Goal: Task Accomplishment & Management: Complete application form

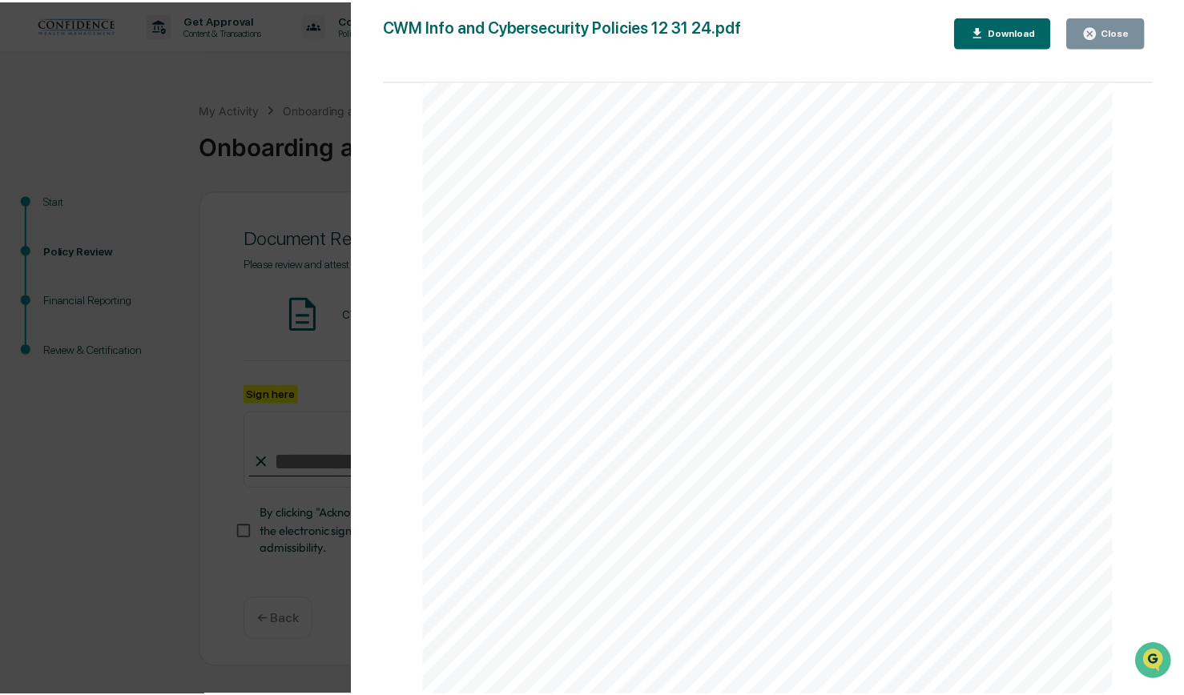
scroll to position [15556, 0]
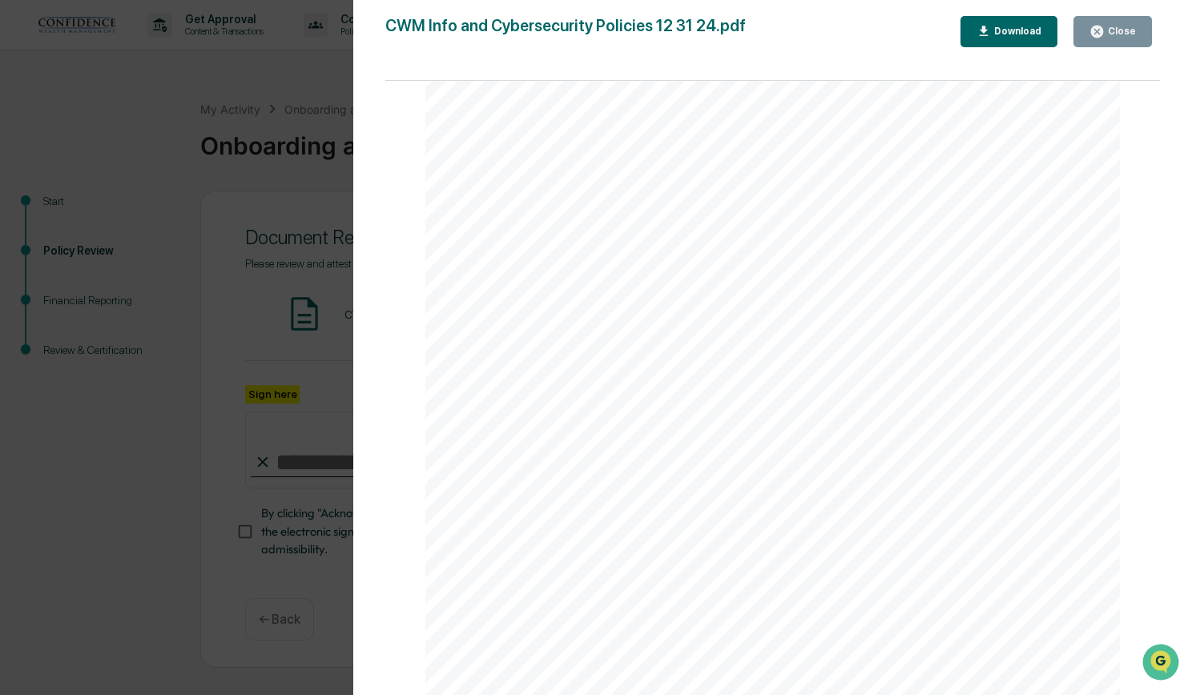
click at [1136, 37] on button "Close" at bounding box center [1112, 31] width 78 height 31
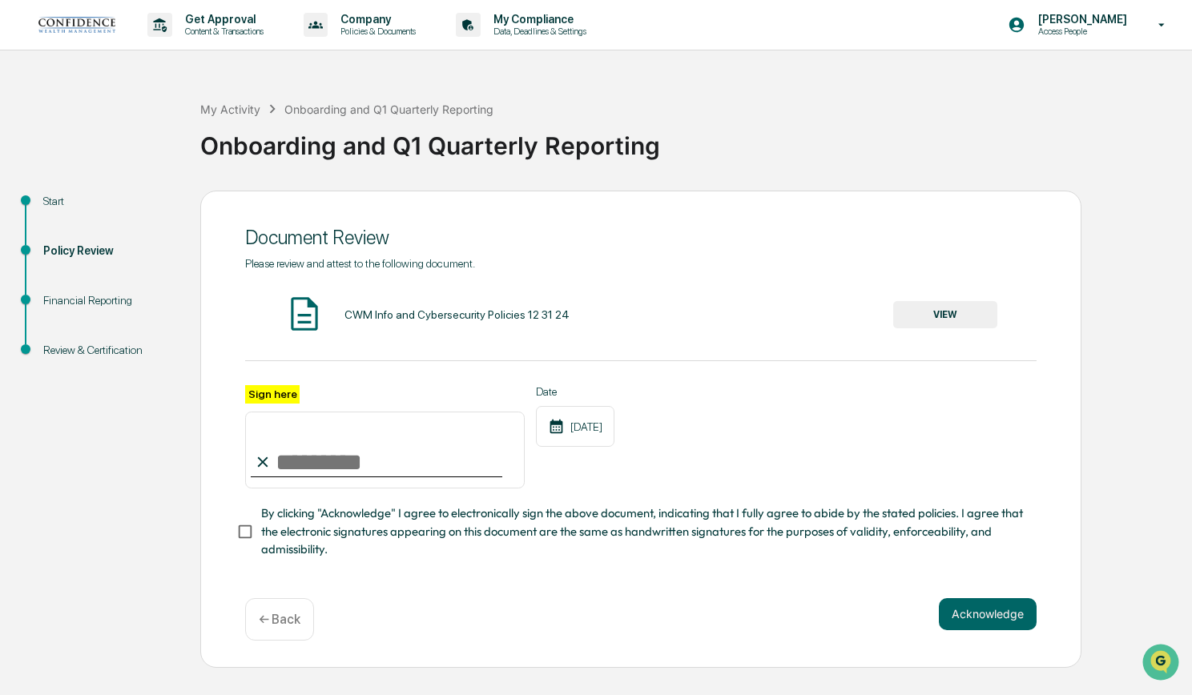
click at [307, 441] on input "Sign here" at bounding box center [385, 450] width 280 height 77
type input "**********"
click at [1003, 612] on button "Acknowledge" at bounding box center [988, 614] width 98 height 32
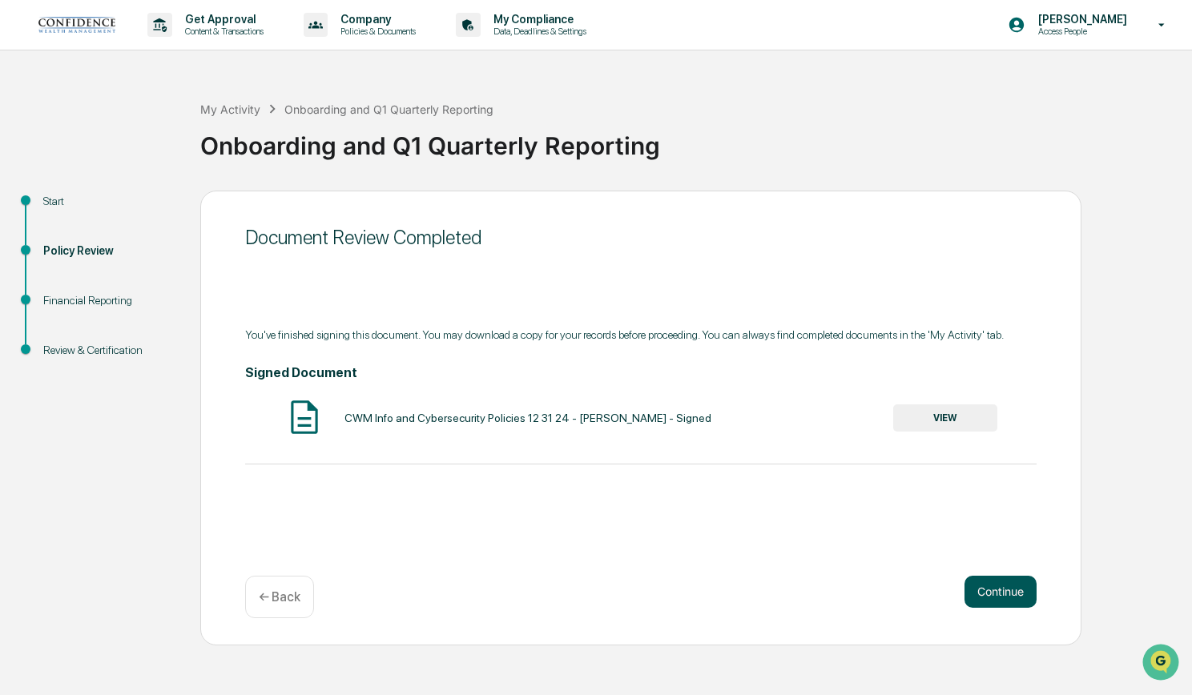
click at [997, 592] on button "Continue" at bounding box center [1000, 592] width 72 height 32
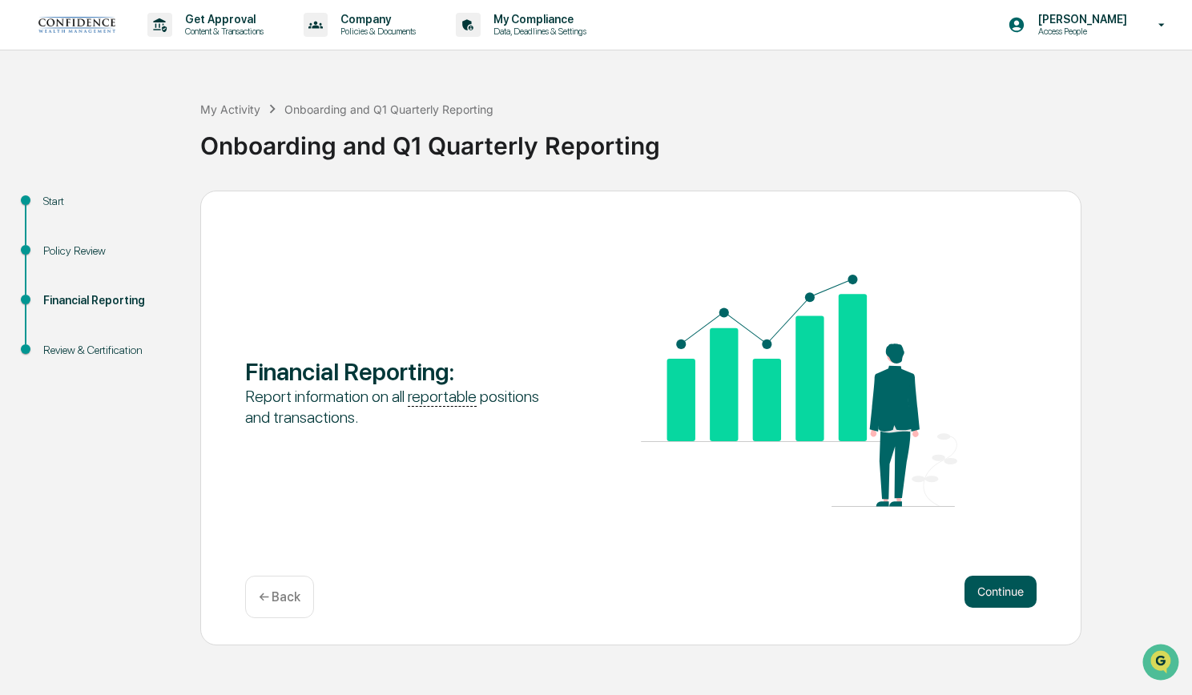
click at [998, 589] on button "Continue" at bounding box center [1000, 592] width 72 height 32
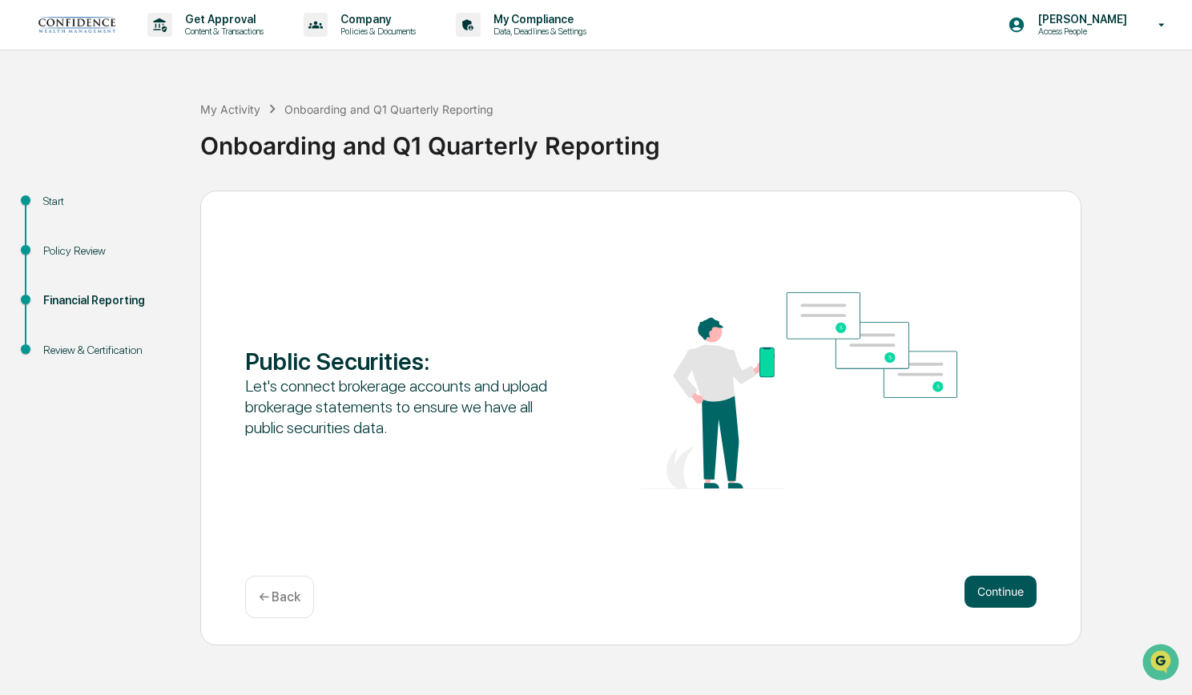
click at [1004, 586] on button "Continue" at bounding box center [1000, 592] width 72 height 32
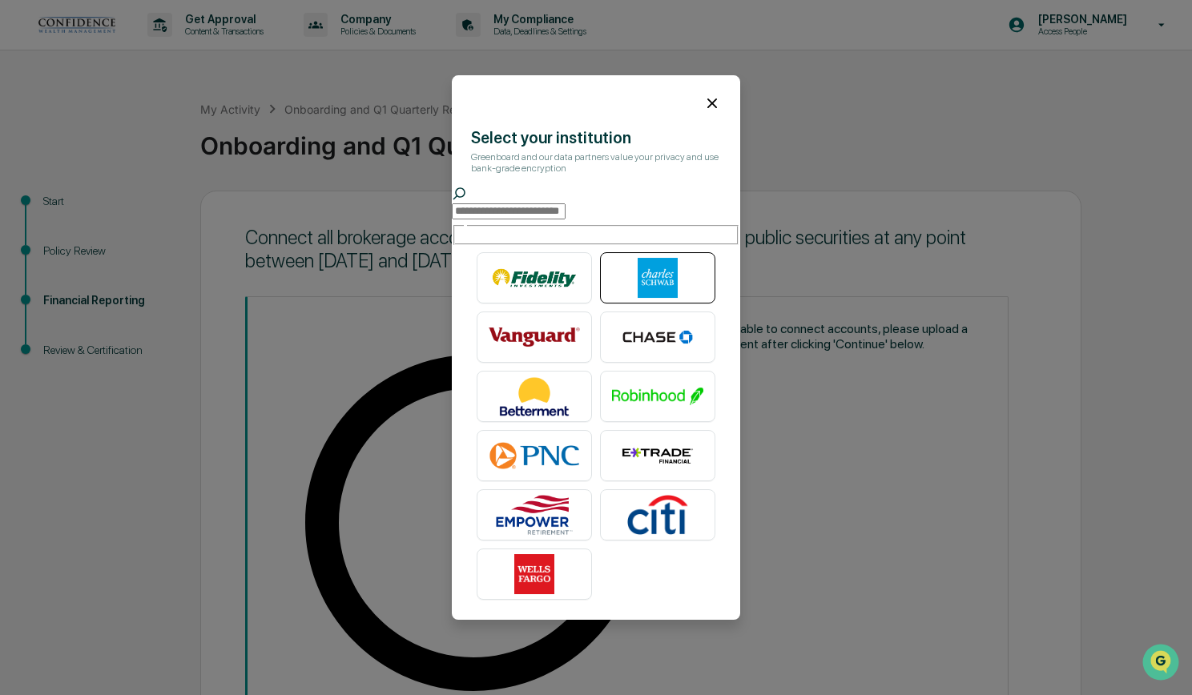
click at [668, 274] on img at bounding box center [657, 278] width 91 height 40
click at [533, 211] on input "text" at bounding box center [509, 211] width 114 height 16
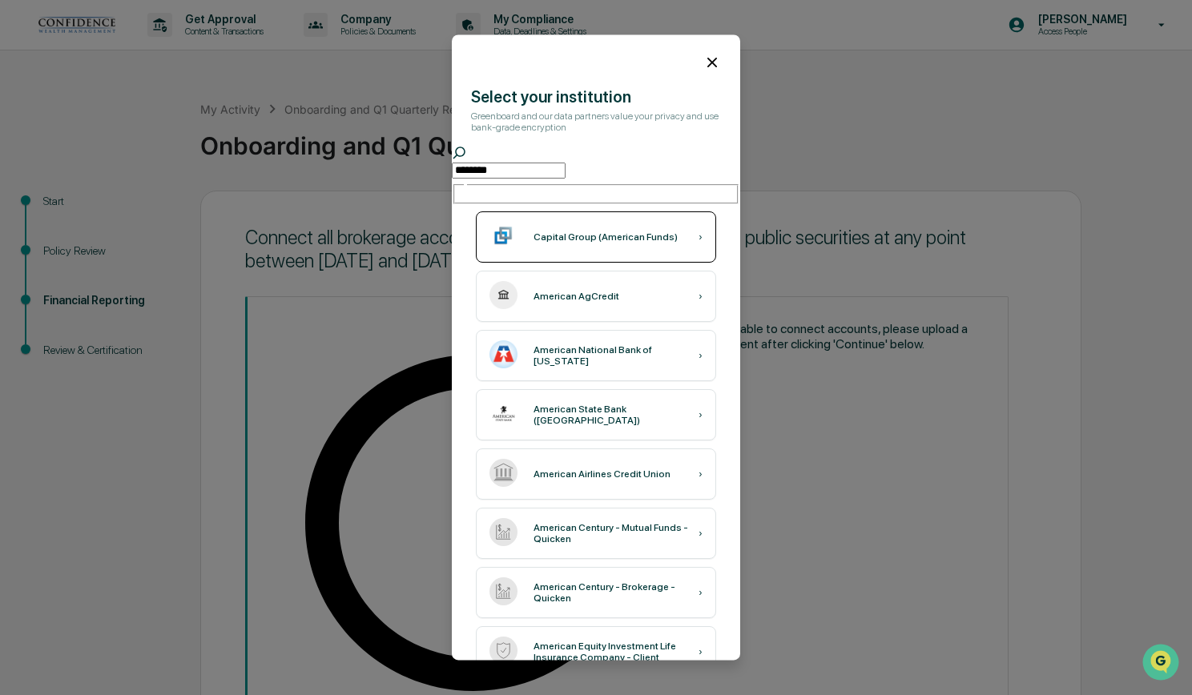
type input "********"
click at [590, 231] on div "Capital Group (American Funds)" at bounding box center [605, 236] width 144 height 11
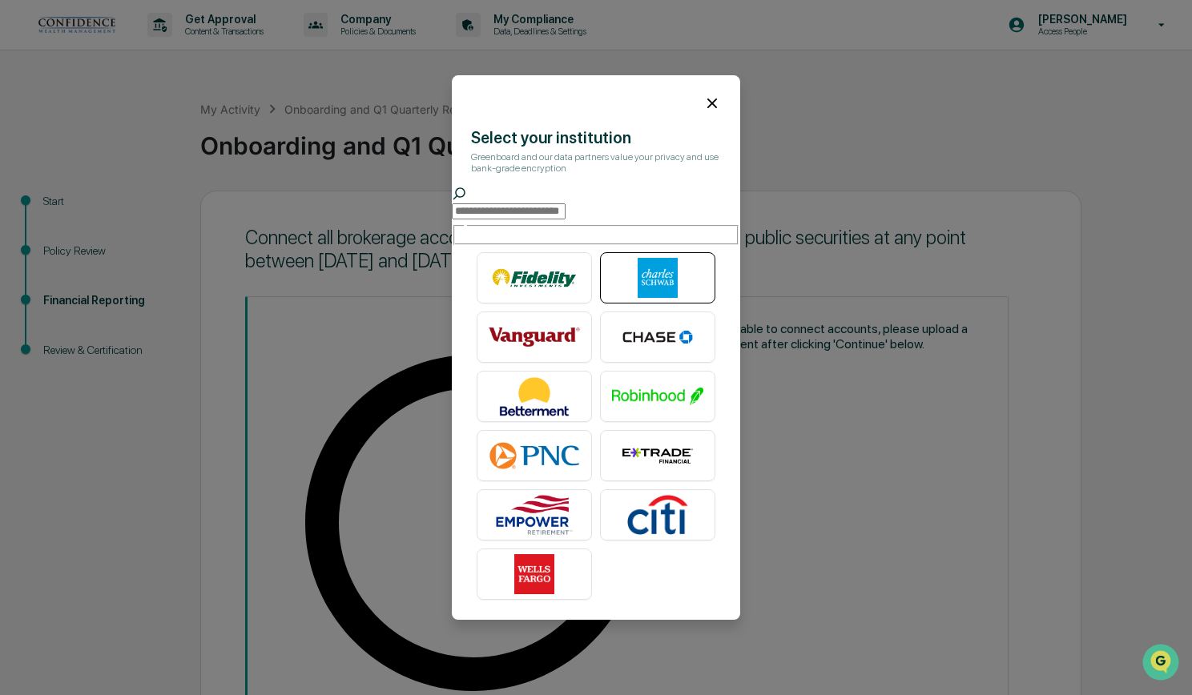
click at [658, 266] on img at bounding box center [657, 278] width 91 height 40
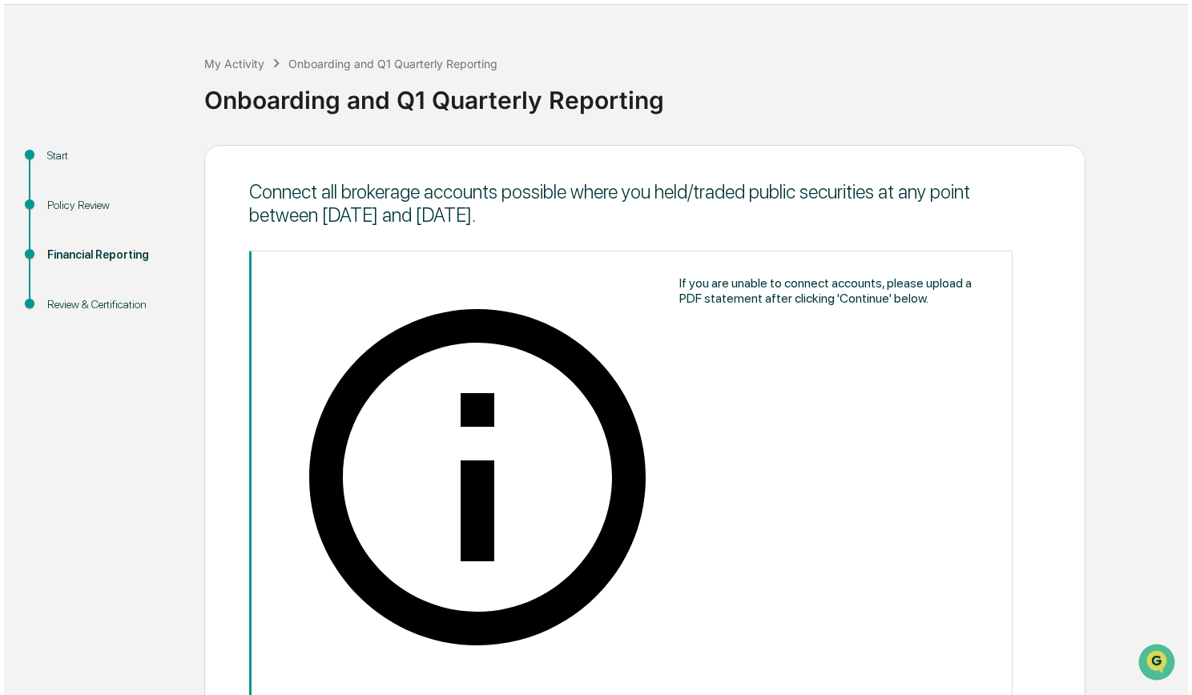
scroll to position [46, 0]
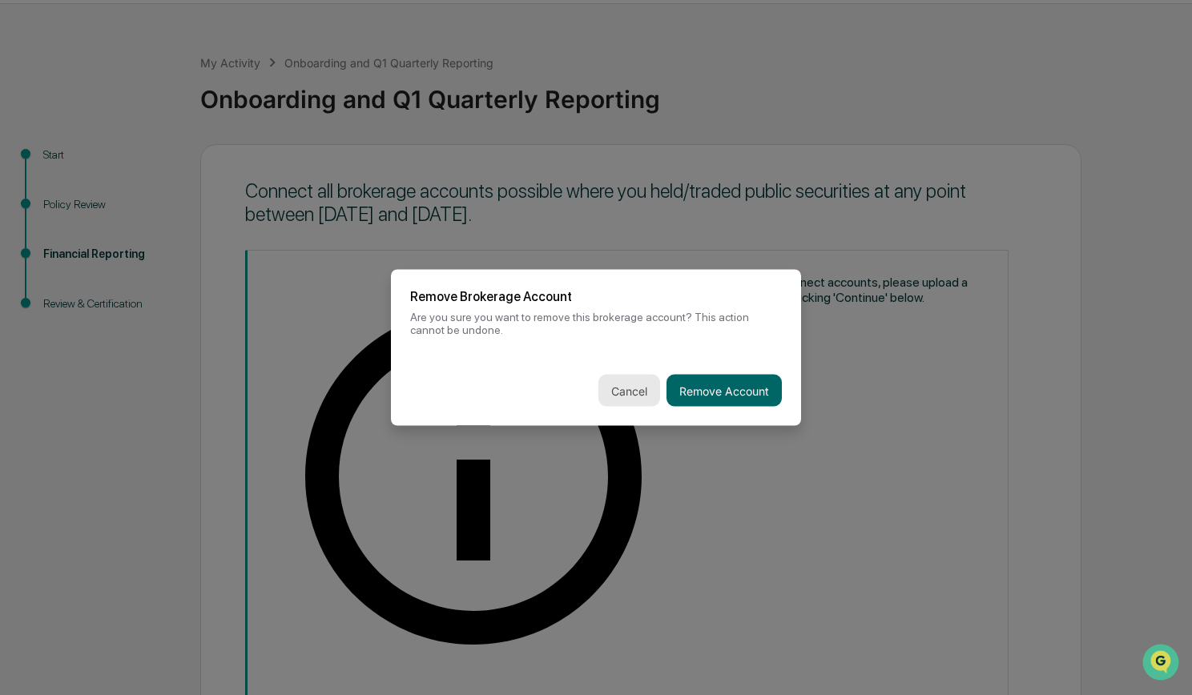
click at [626, 385] on button "Cancel" at bounding box center [629, 391] width 62 height 32
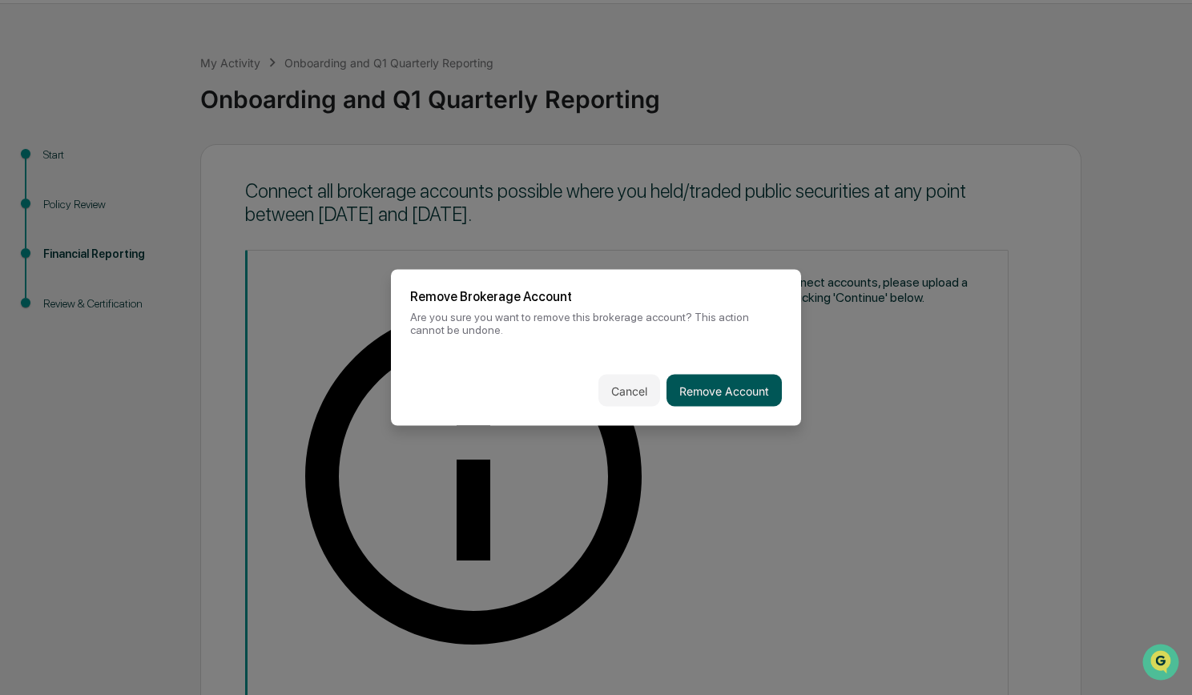
click at [724, 388] on button "Remove Account" at bounding box center [723, 391] width 115 height 32
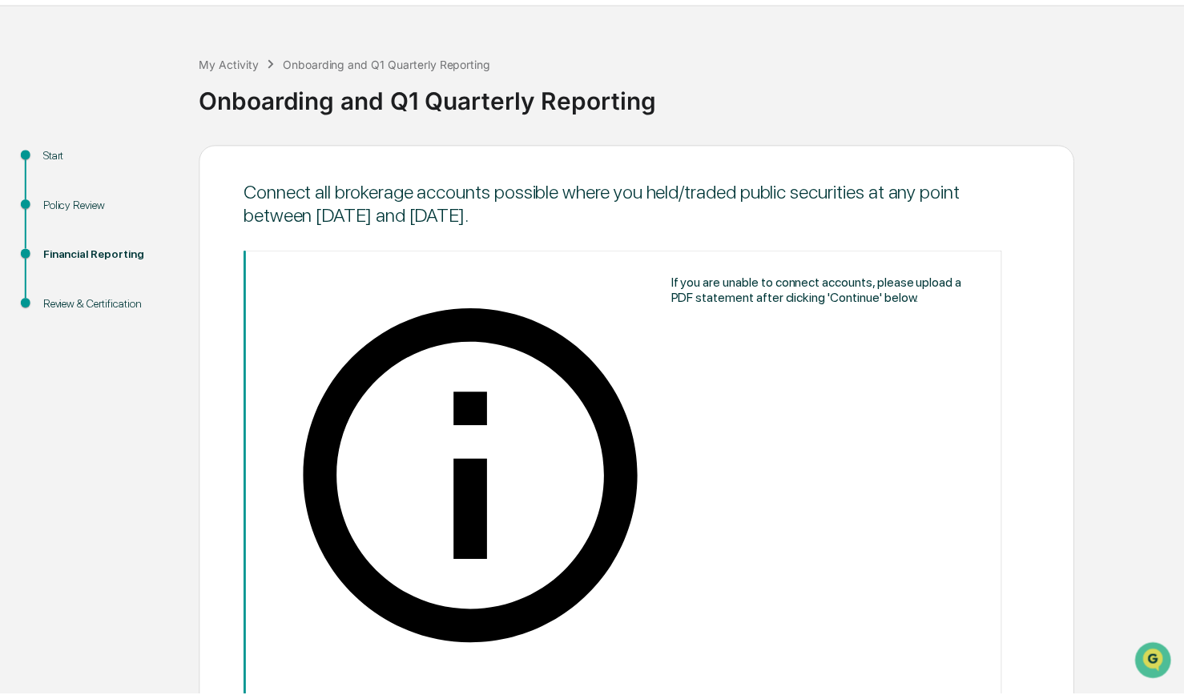
scroll to position [0, 0]
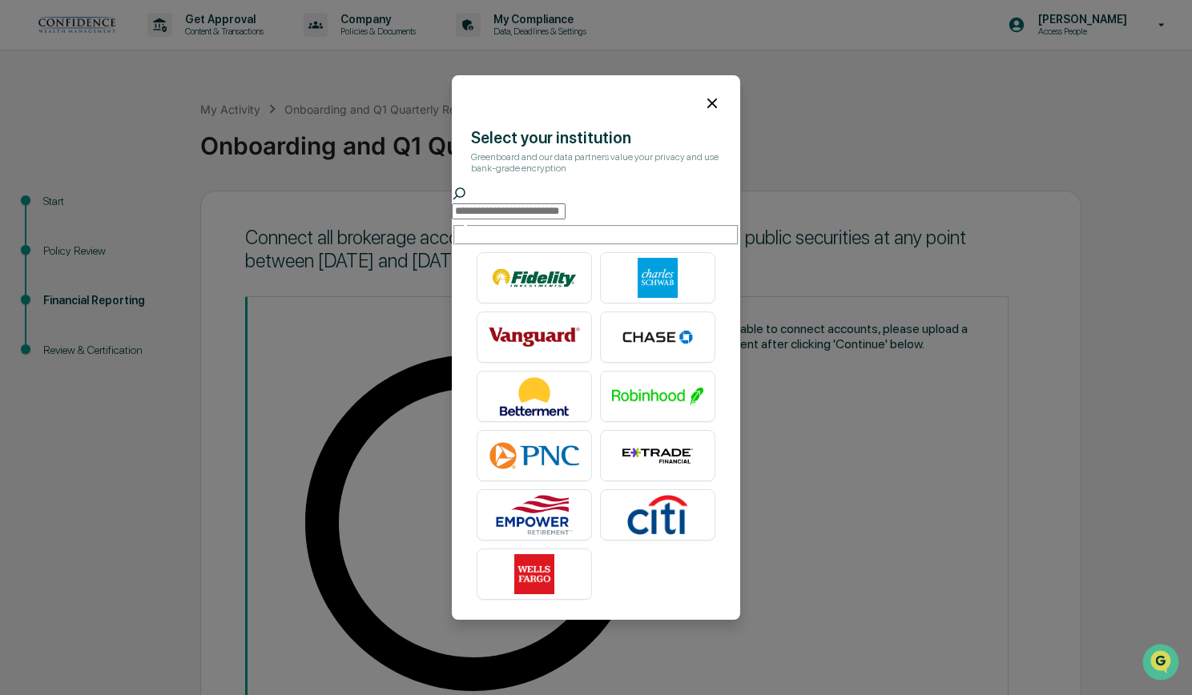
click at [522, 207] on input "text" at bounding box center [509, 211] width 114 height 16
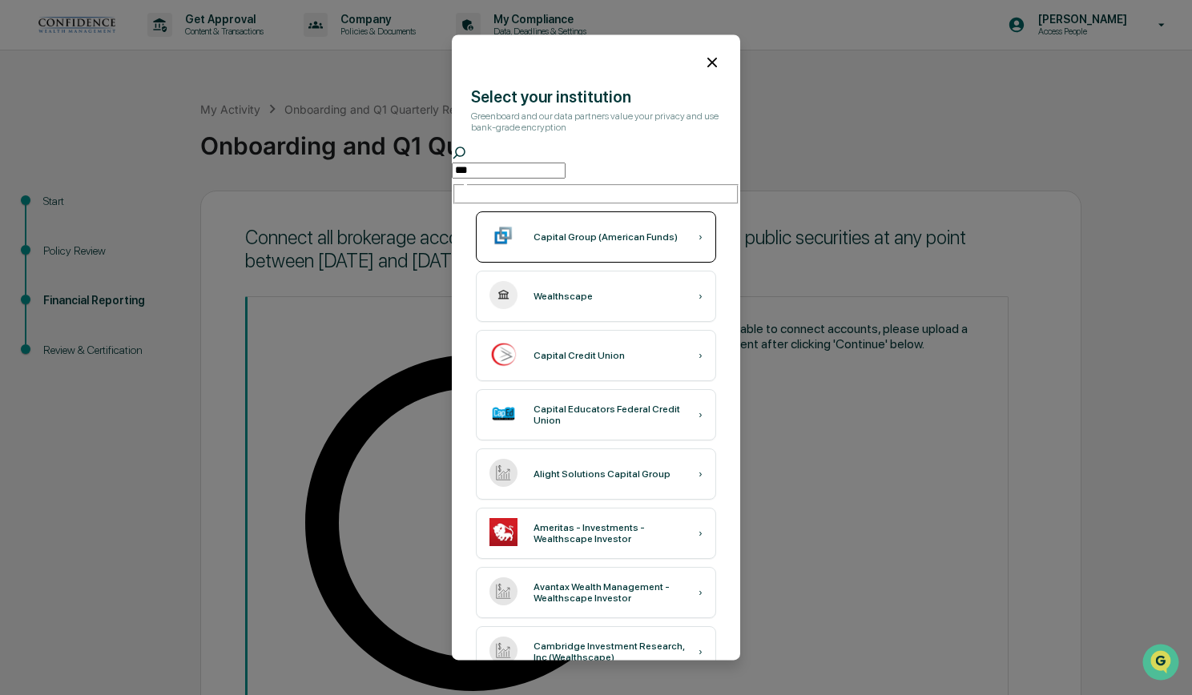
type input "***"
click at [562, 219] on div "Capital Group (American Funds) ›" at bounding box center [596, 236] width 240 height 51
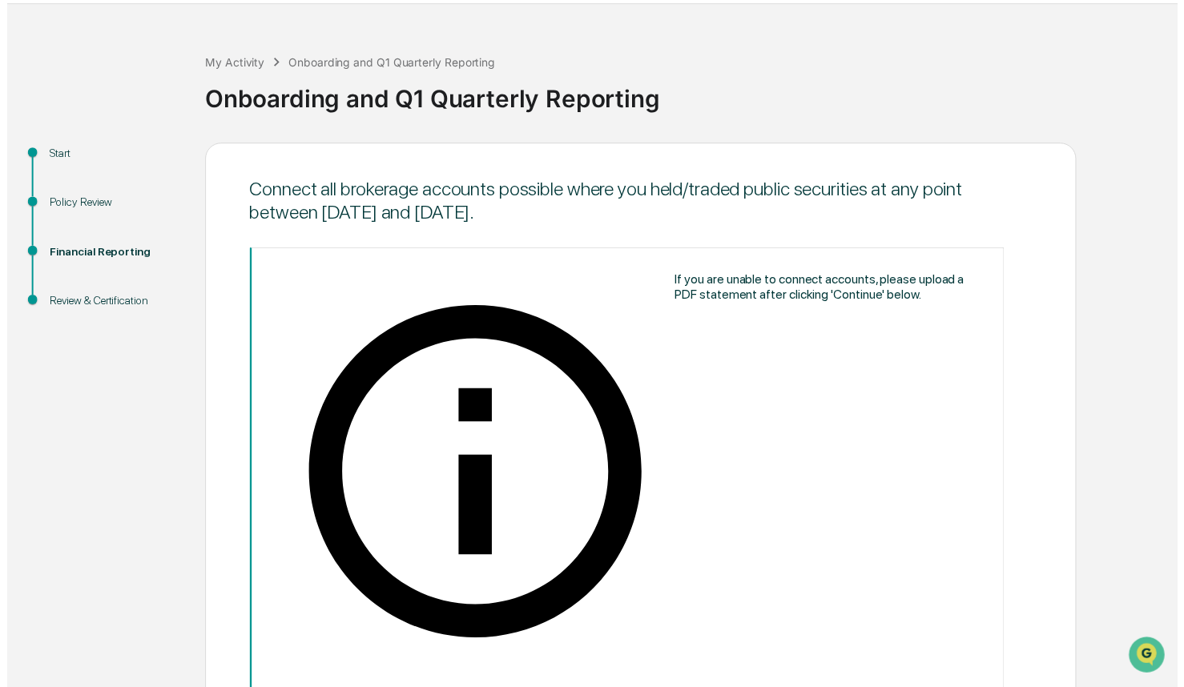
scroll to position [46, 0]
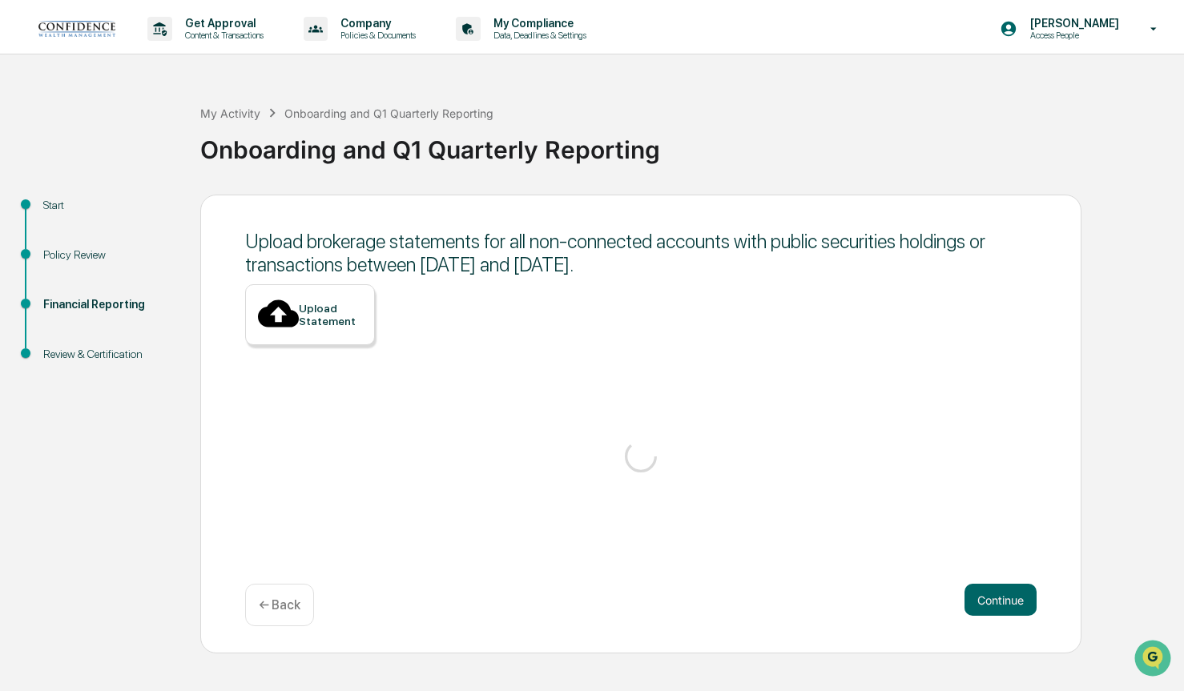
scroll to position [0, 0]
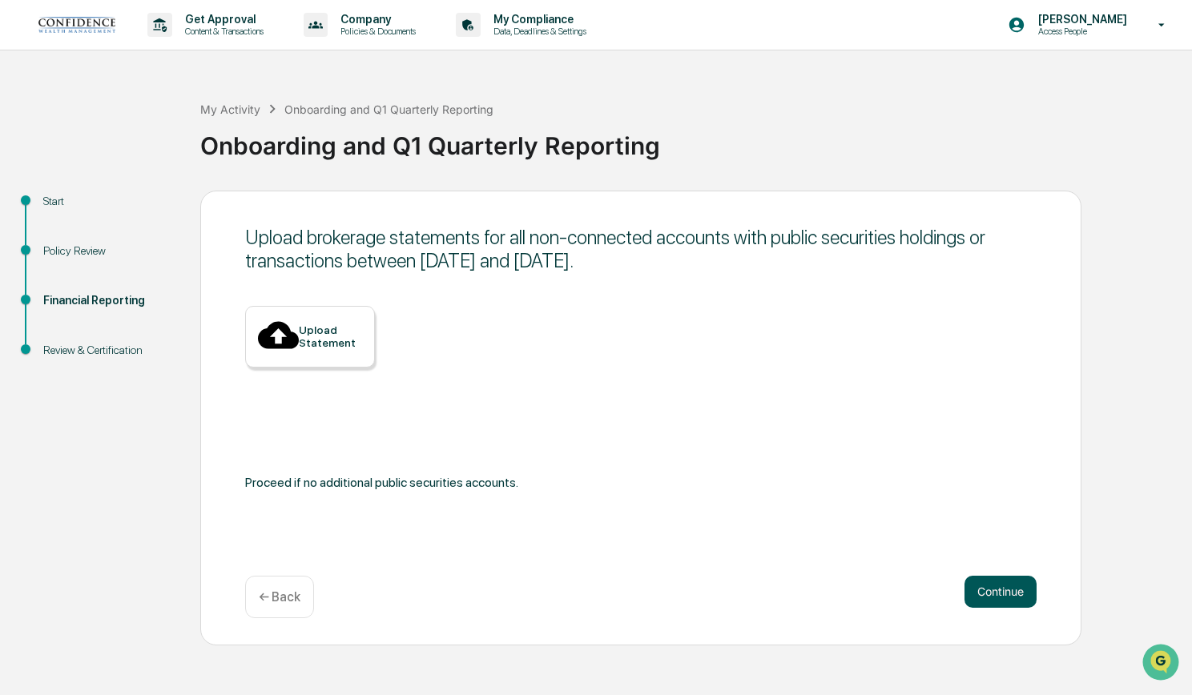
click at [1022, 594] on button "Continue" at bounding box center [1000, 592] width 72 height 32
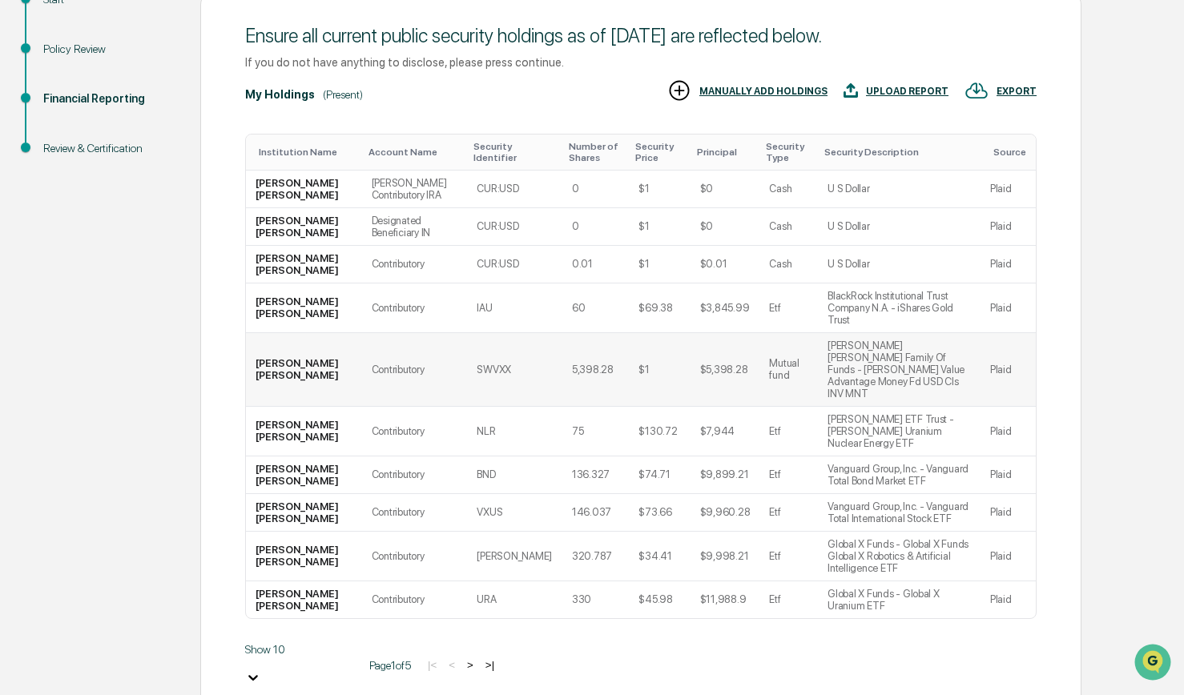
scroll to position [207, 0]
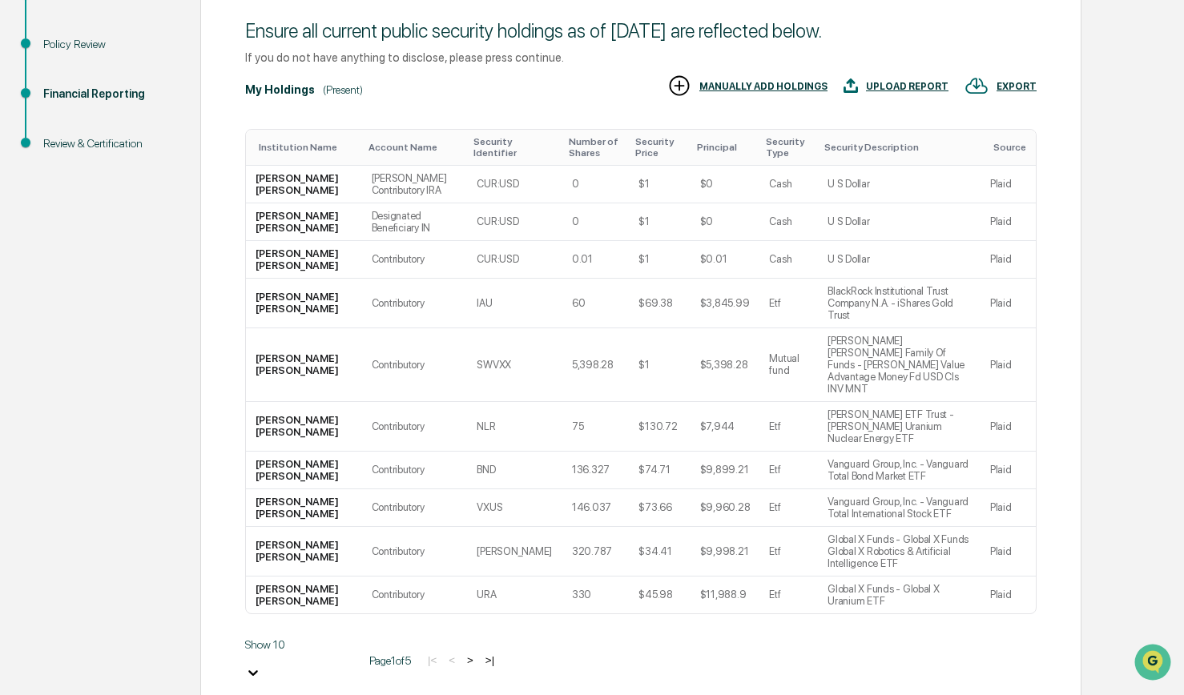
click at [311, 594] on body "Get Approval Content & Transactions Company Policies & Documents My Compliance …" at bounding box center [592, 280] width 1184 height 975
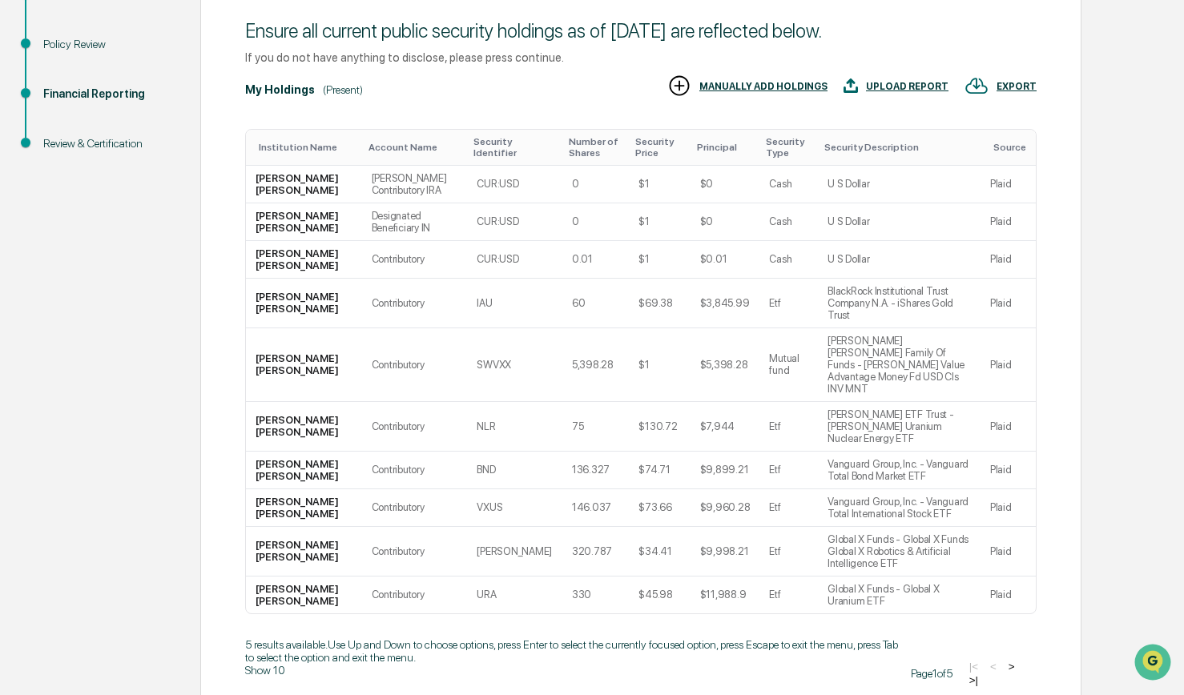
scroll to position [265, 0]
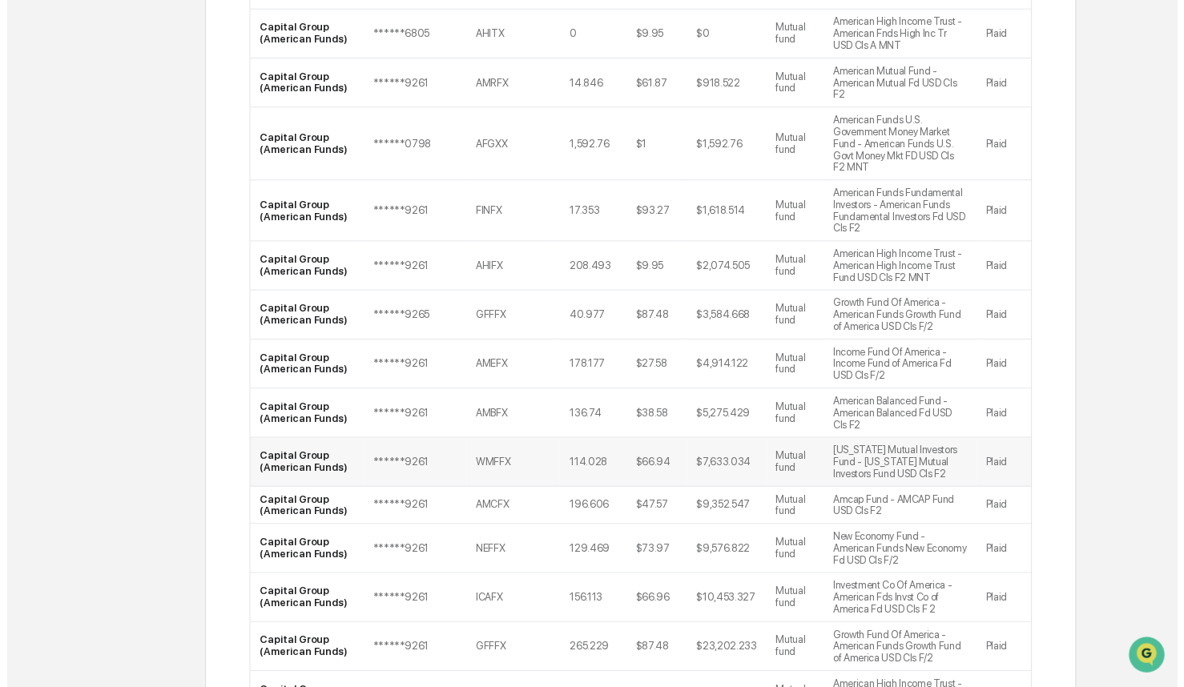
scroll to position [1890, 0]
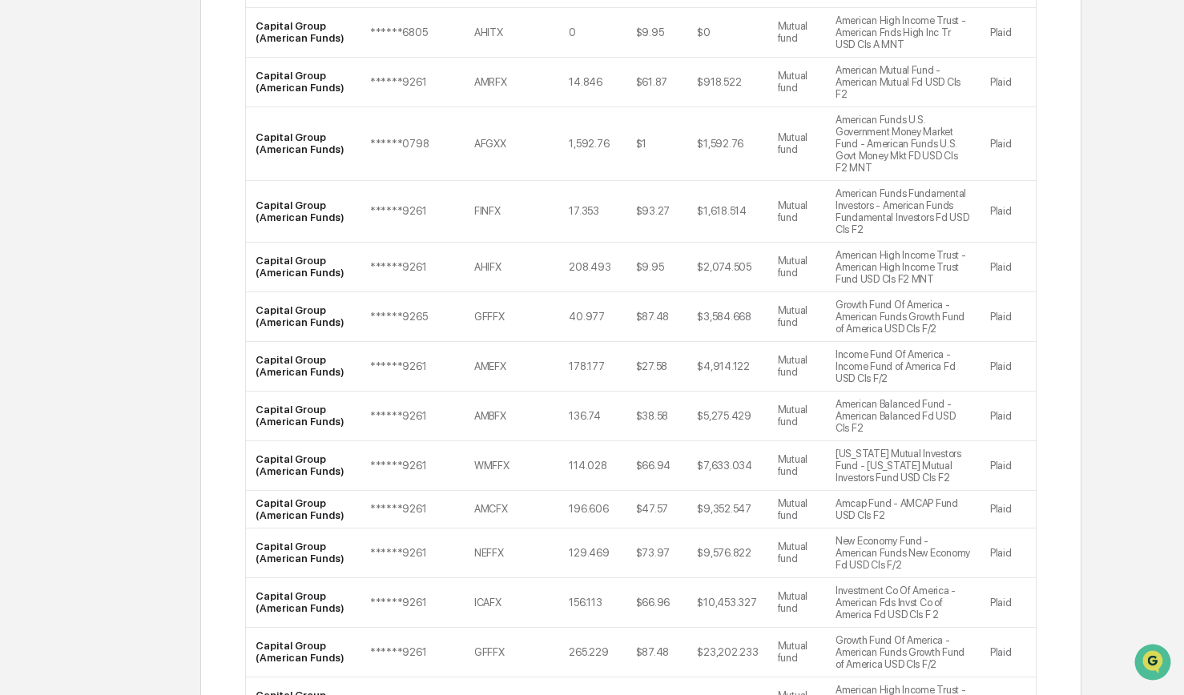
drag, startPoint x: 992, startPoint y: 642, endPoint x: 984, endPoint y: 640, distance: 8.4
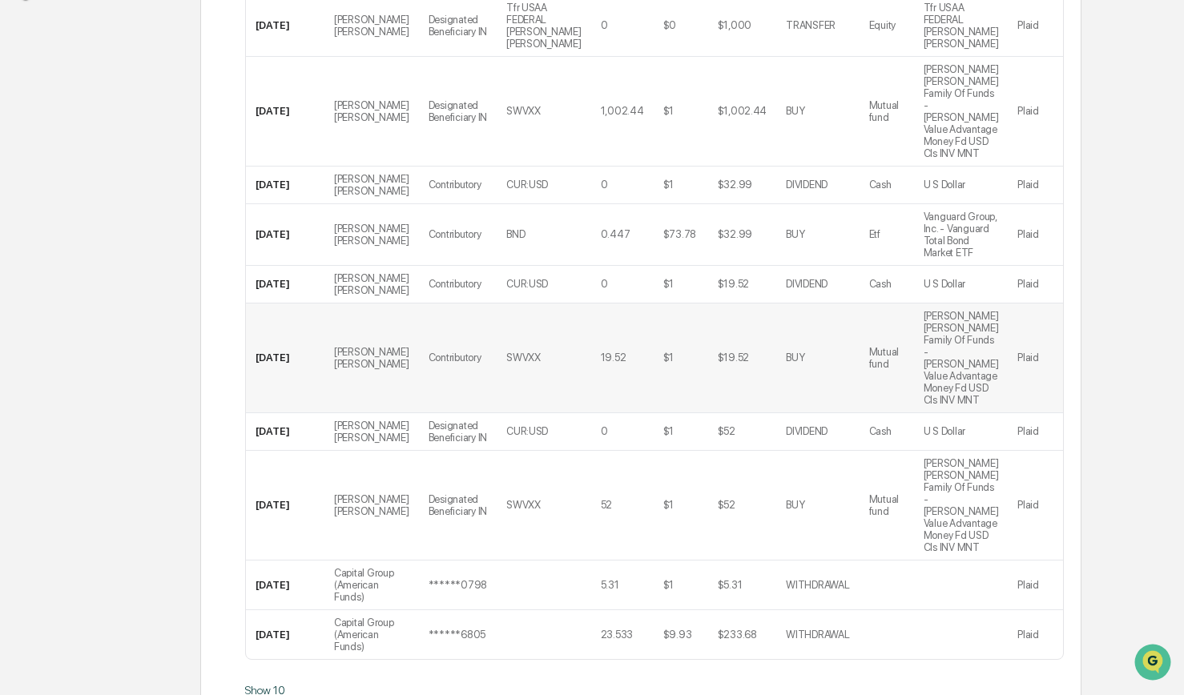
scroll to position [449, 0]
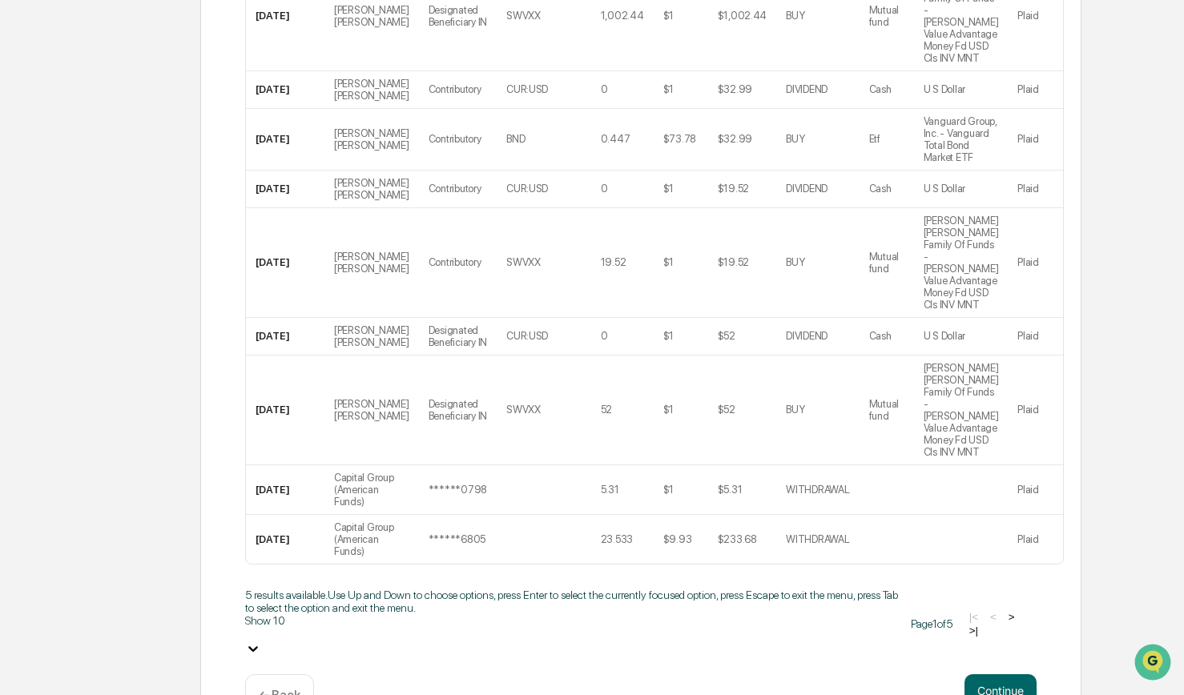
click at [318, 591] on body "Get Approval Content & Transactions Company Policies & Documents My Compliance …" at bounding box center [592, 186] width 1184 height 1270
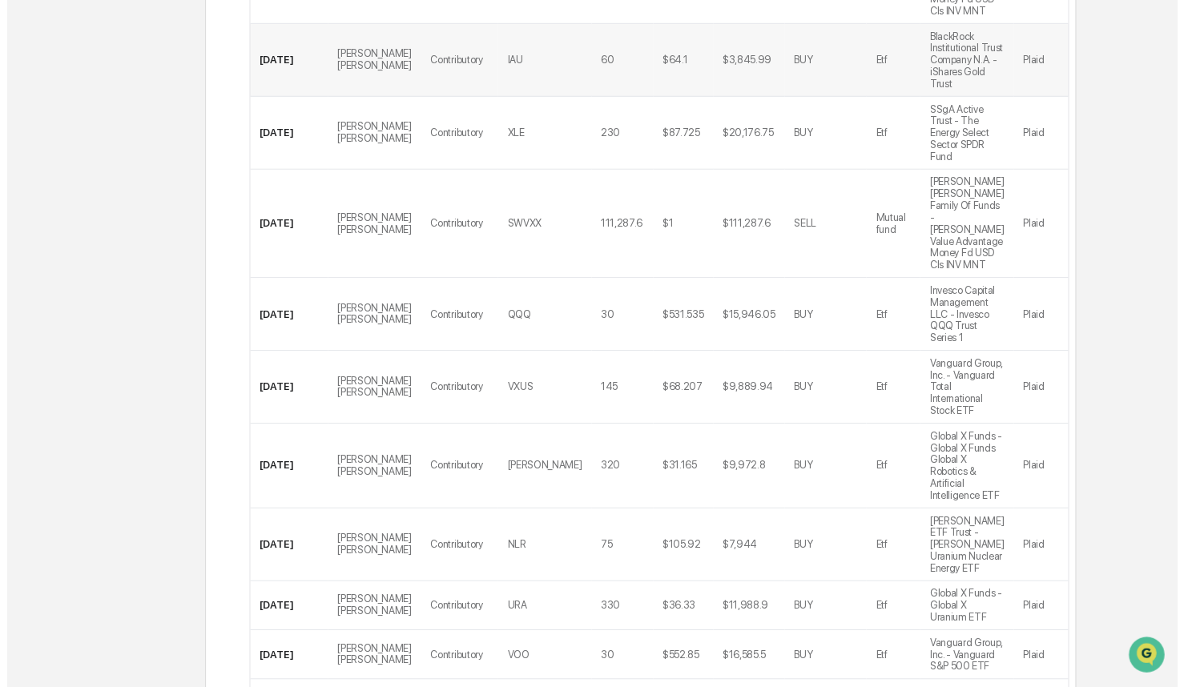
scroll to position [2842, 0]
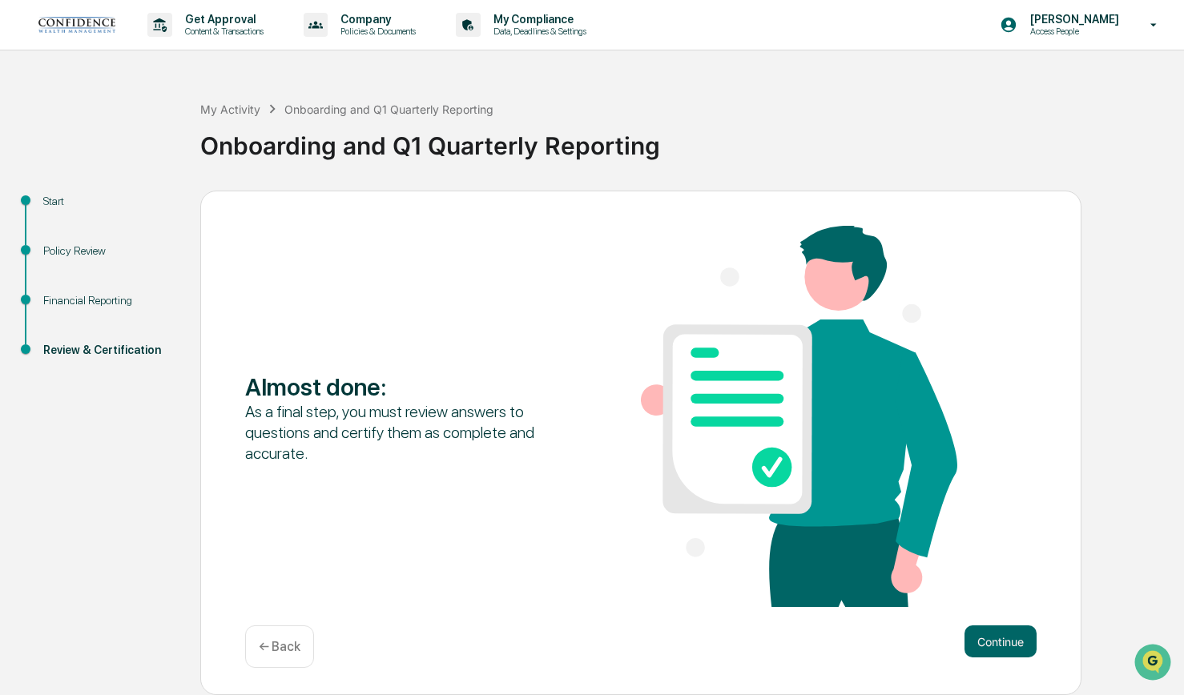
scroll to position [1, 0]
click at [1017, 642] on button "Continue" at bounding box center [1000, 642] width 72 height 32
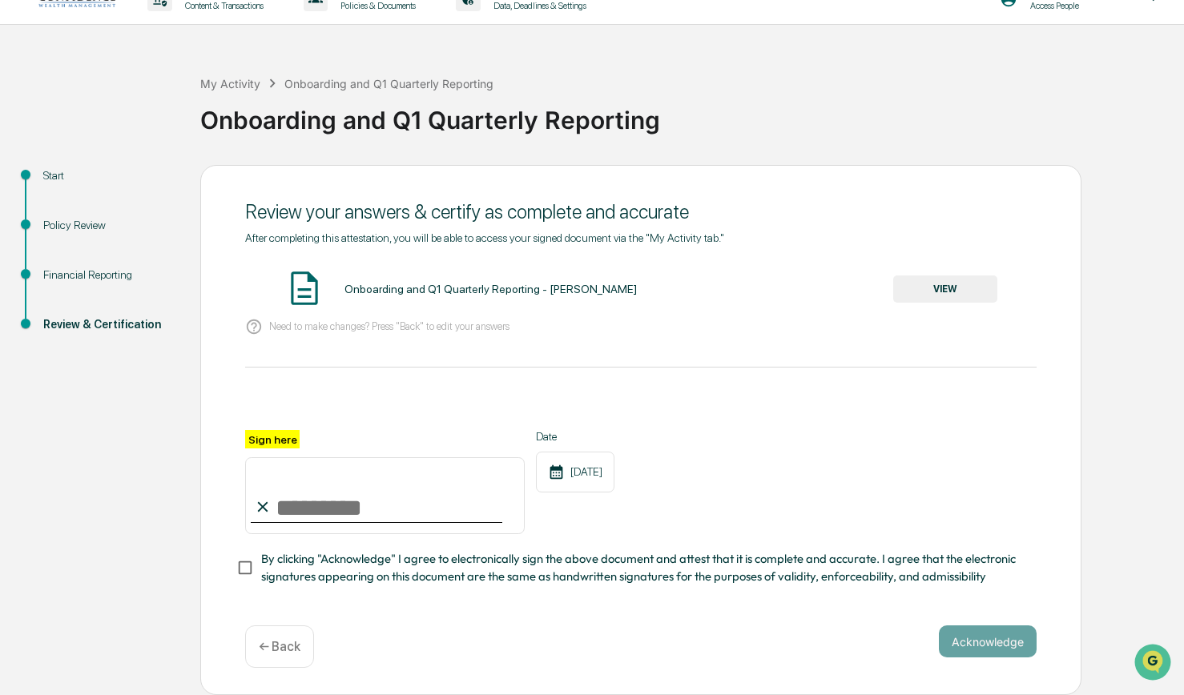
scroll to position [32, 0]
click at [332, 495] on input "Sign here" at bounding box center [385, 495] width 280 height 77
type input "**********"
click at [1005, 645] on button "Acknowledge" at bounding box center [988, 642] width 98 height 32
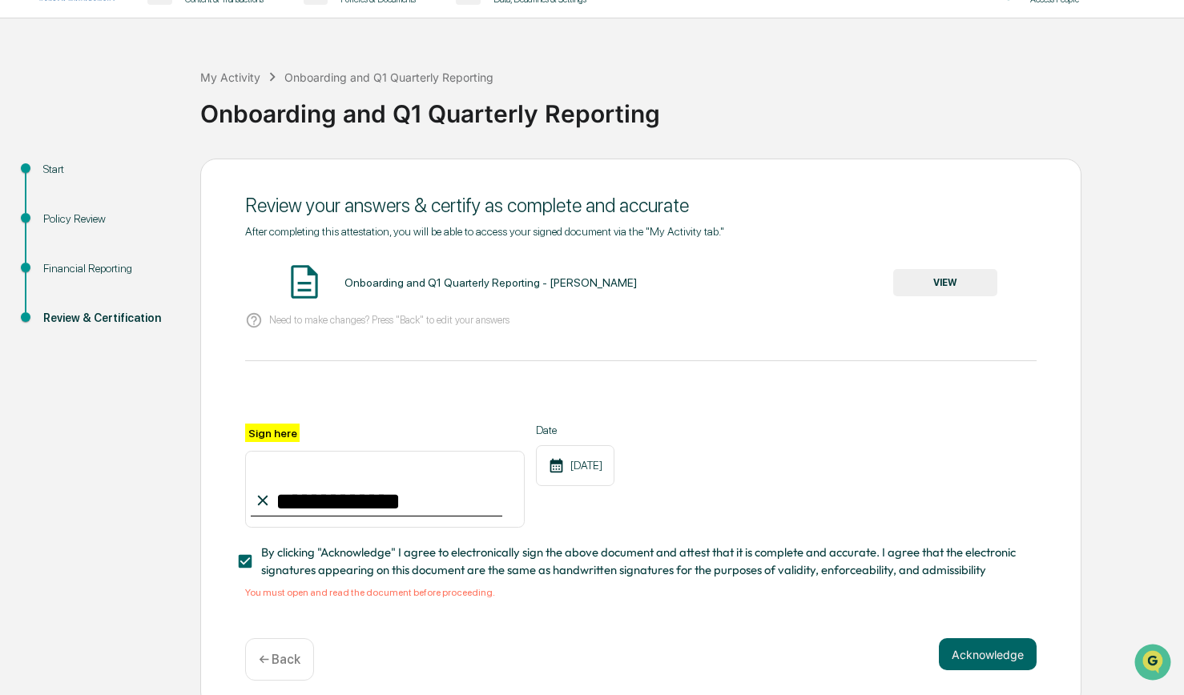
click at [951, 282] on button "VIEW" at bounding box center [945, 282] width 104 height 27
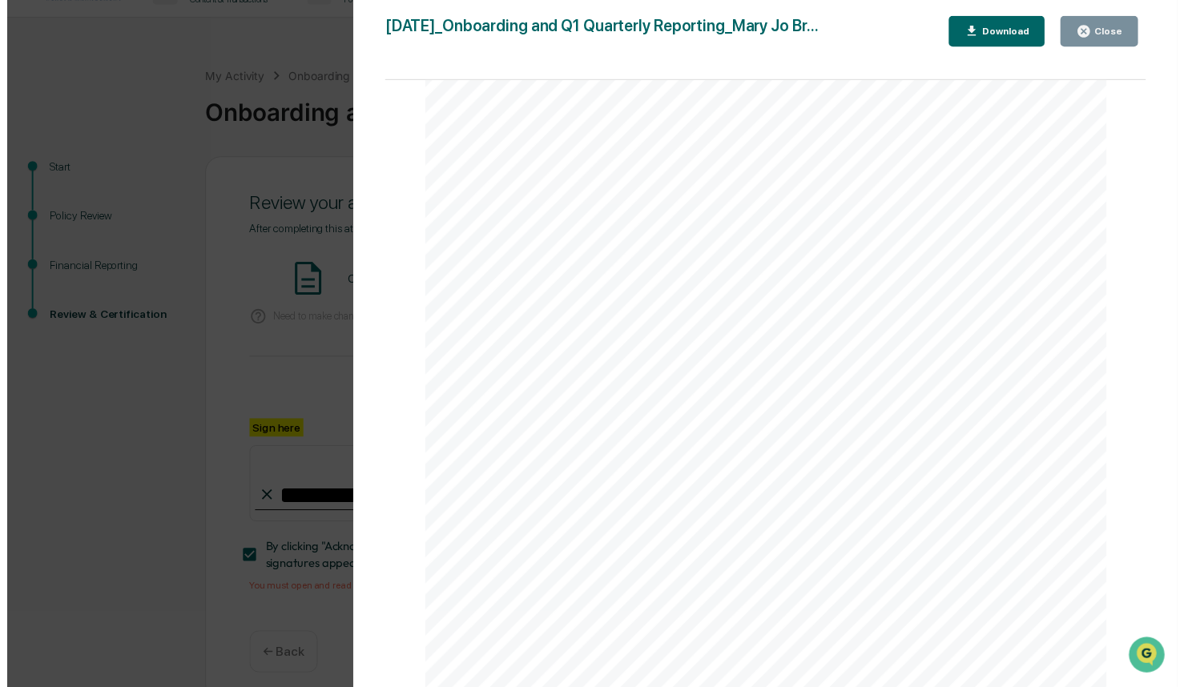
scroll to position [4510, 0]
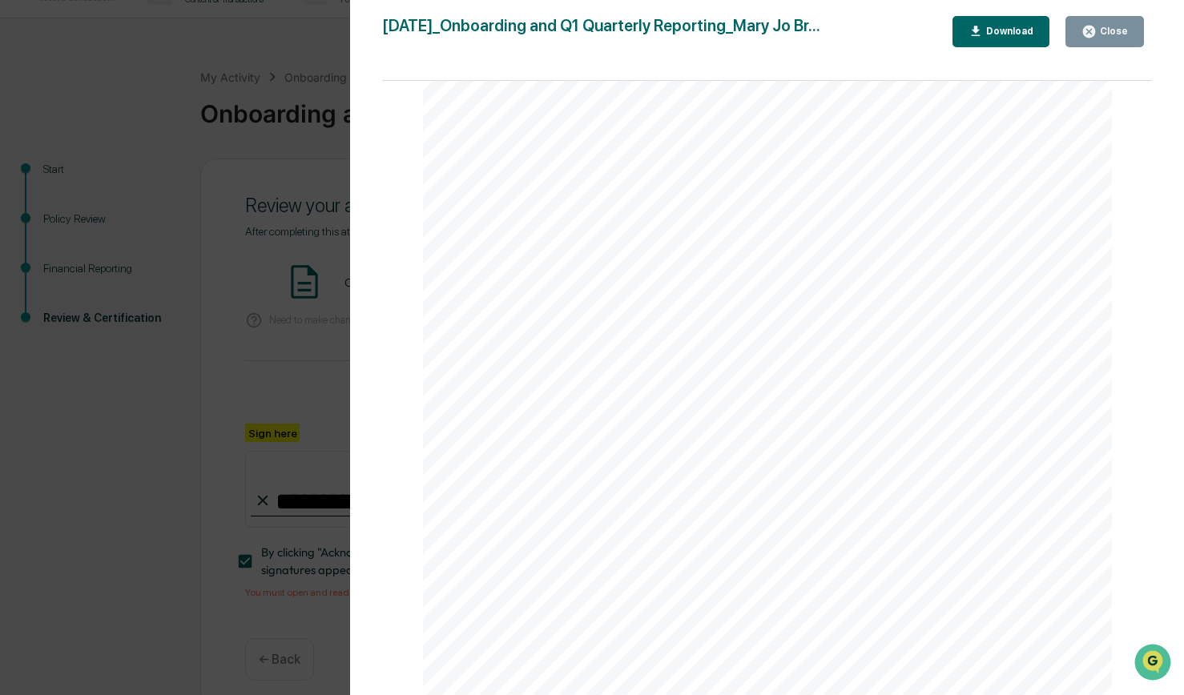
click at [1124, 25] on div "Close" at bounding box center [1104, 31] width 46 height 15
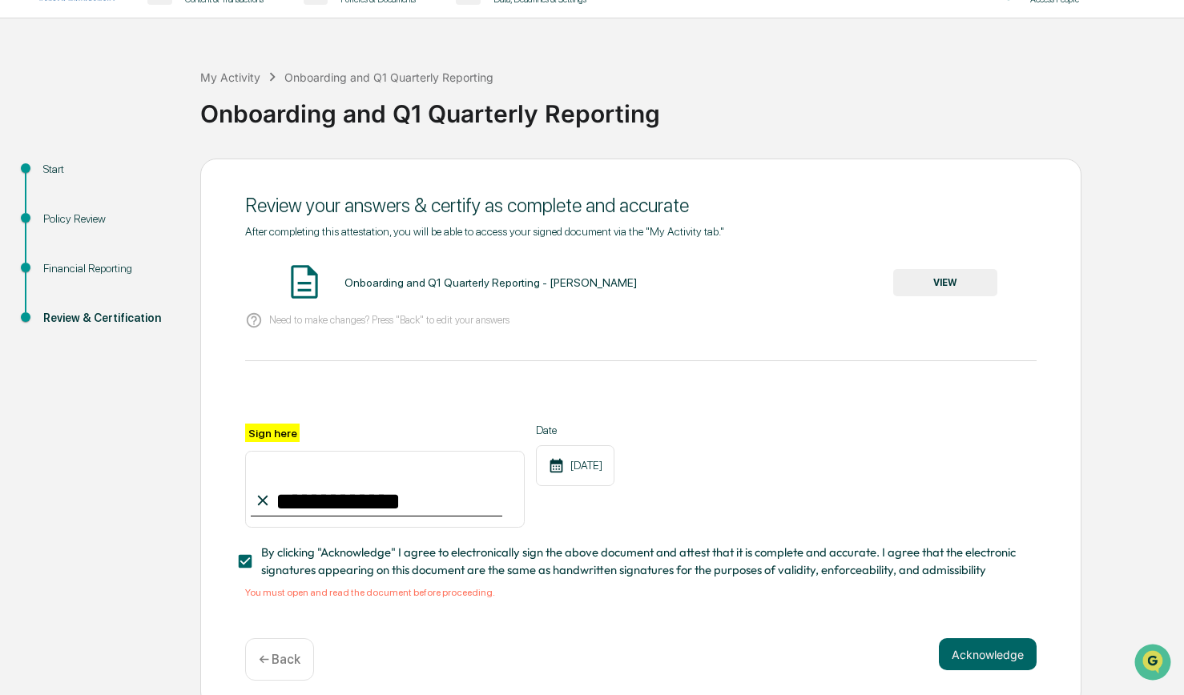
click at [498, 634] on div "**********" at bounding box center [640, 434] width 881 height 550
click at [1018, 652] on button "Acknowledge" at bounding box center [988, 654] width 98 height 32
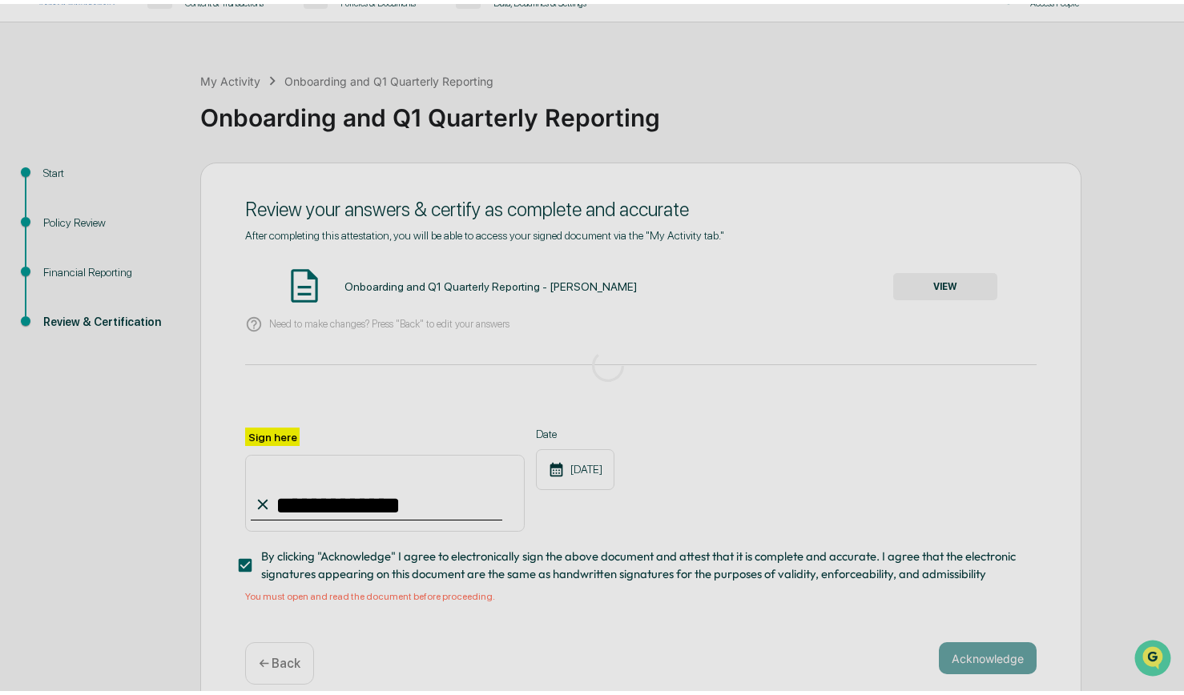
scroll to position [0, 0]
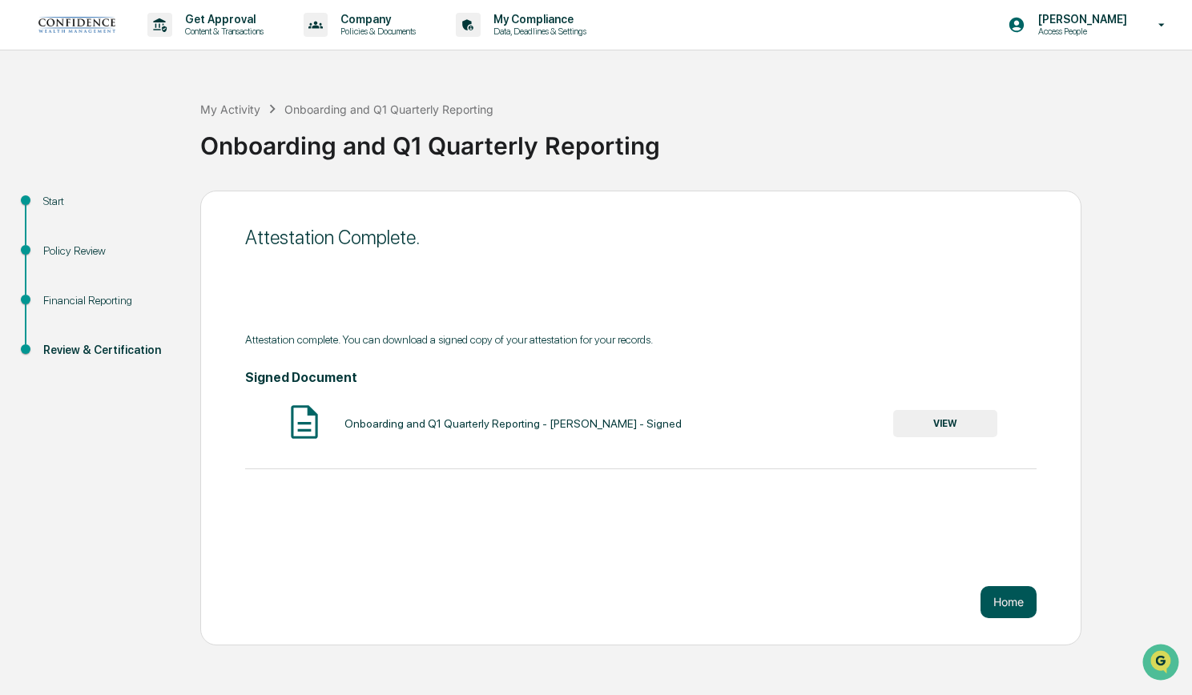
click at [1025, 602] on button "Home" at bounding box center [1008, 602] width 56 height 32
